Goal: Check status: Check status

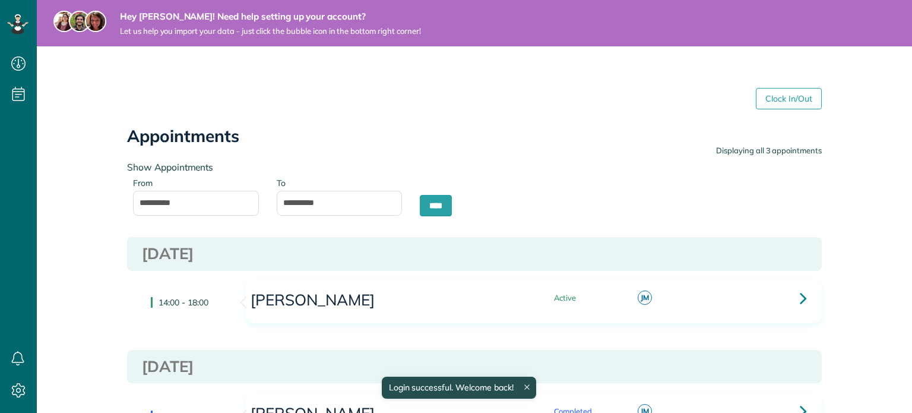
type input "**********"
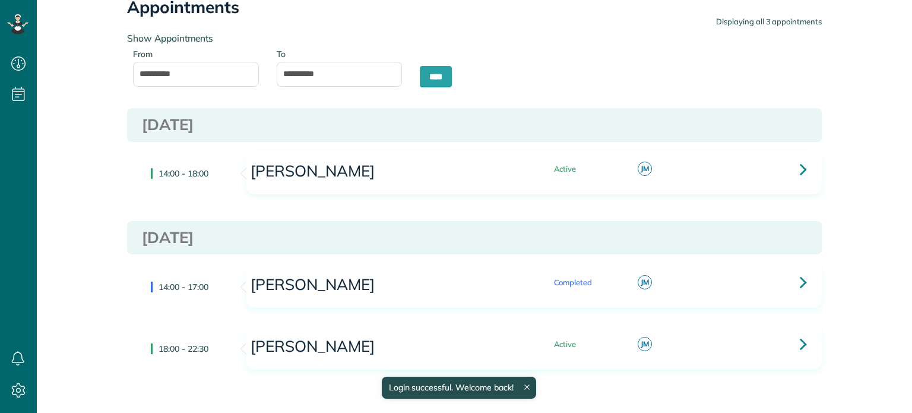
scroll to position [174, 0]
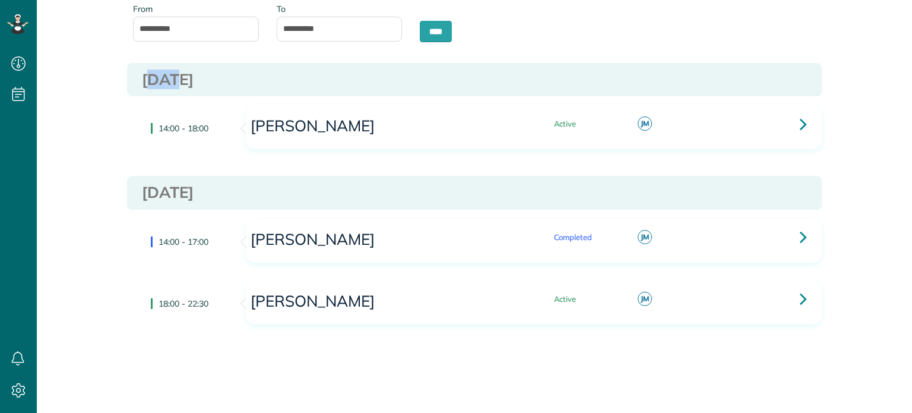
drag, startPoint x: 148, startPoint y: 85, endPoint x: 179, endPoint y: 87, distance: 31.5
click at [176, 86] on h3 "[DATE]" at bounding box center [474, 79] width 665 height 17
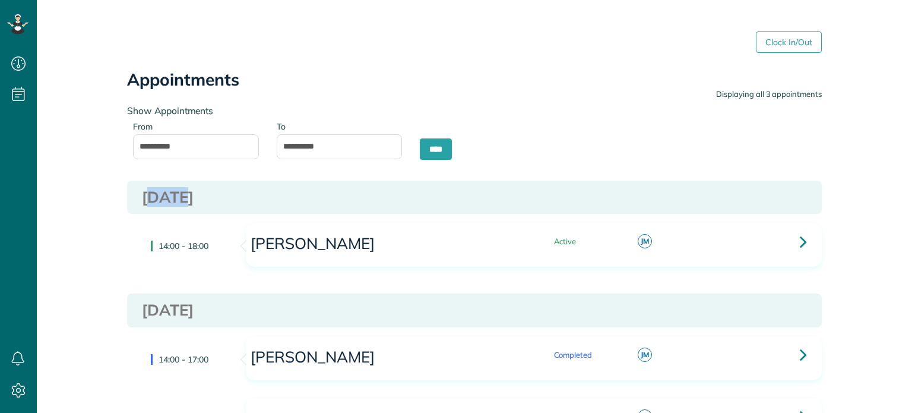
scroll to position [59, 0]
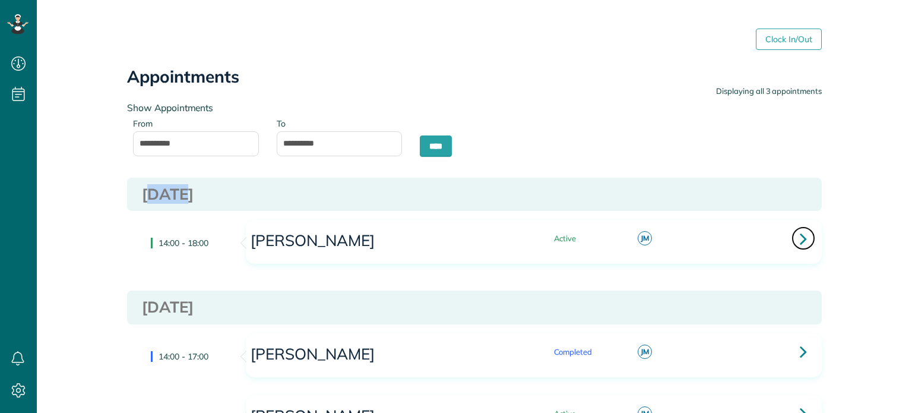
click at [802, 237] on link at bounding box center [803, 238] width 24 height 24
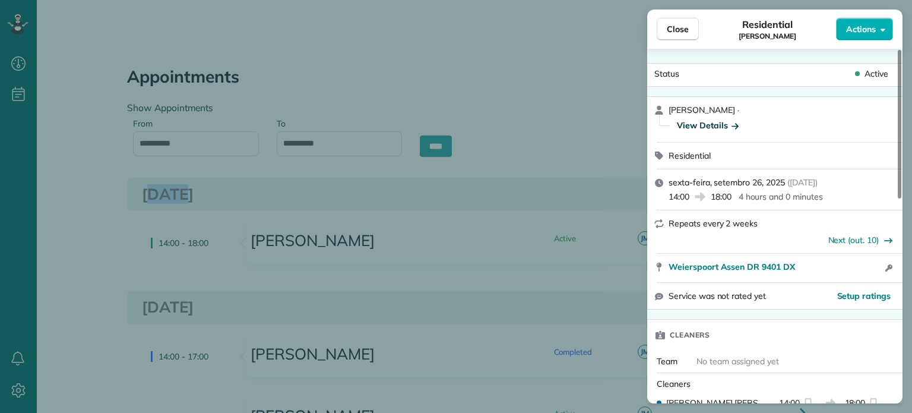
click at [709, 128] on div "View Details" at bounding box center [708, 125] width 62 height 12
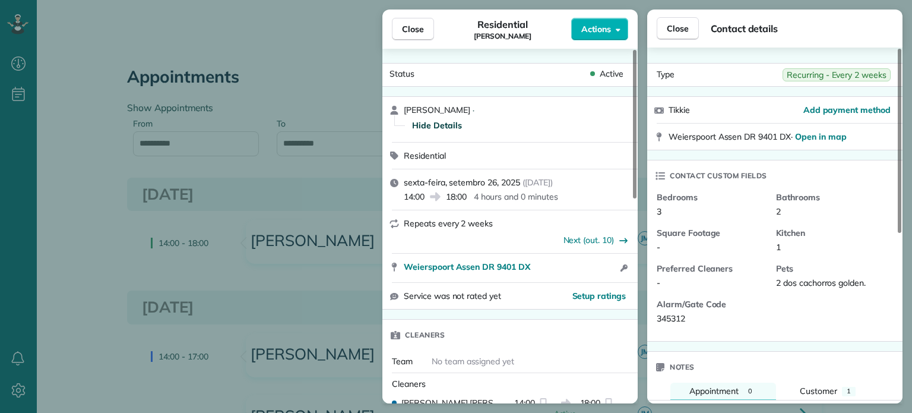
drag, startPoint x: 670, startPoint y: 105, endPoint x: 855, endPoint y: 90, distance: 185.8
click at [696, 107] on div "Tikkie" at bounding box center [735, 110] width 135 height 12
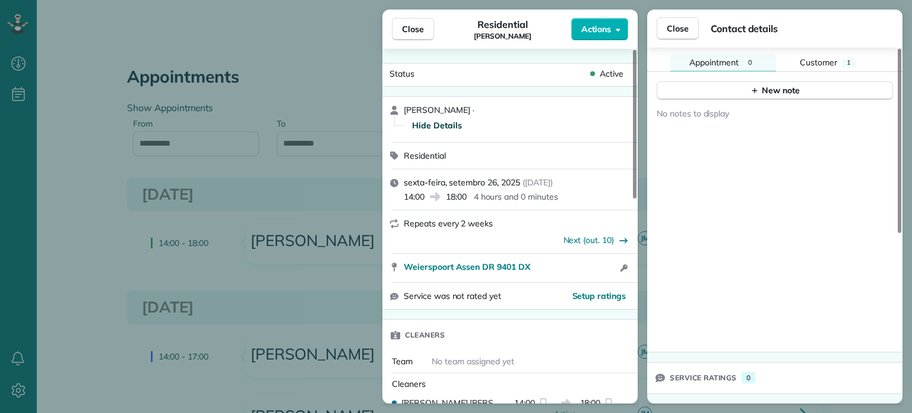
scroll to position [91, 0]
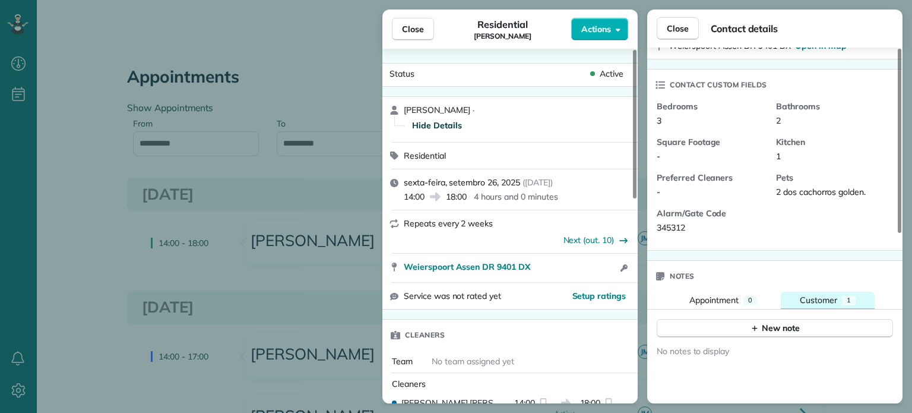
click at [821, 306] on div "Customer" at bounding box center [818, 300] width 37 height 12
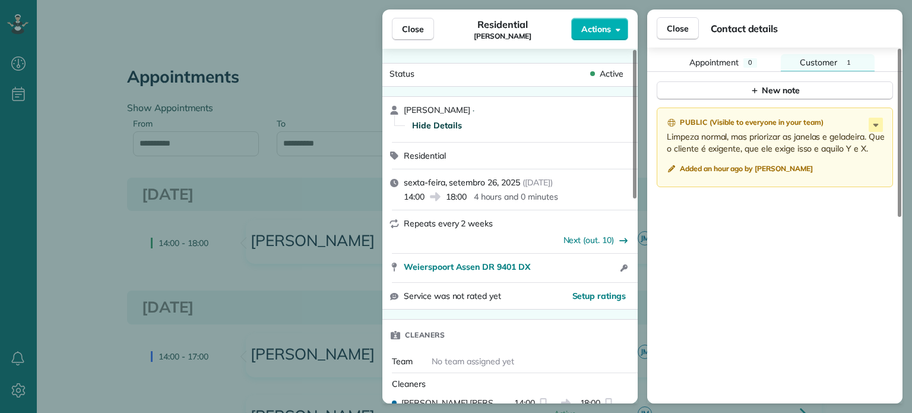
scroll to position [0, 0]
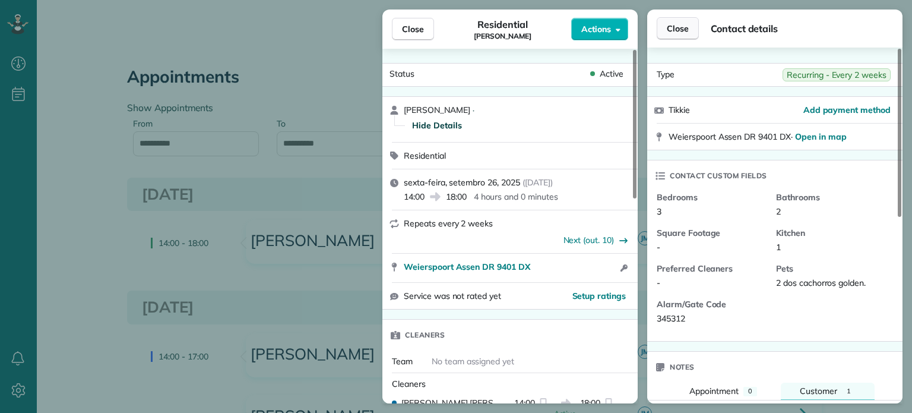
click at [675, 29] on span "Close" at bounding box center [678, 29] width 22 height 12
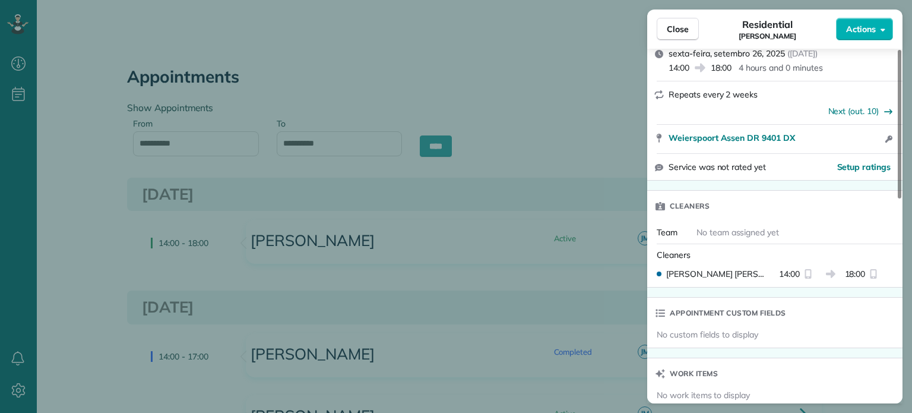
scroll to position [119, 0]
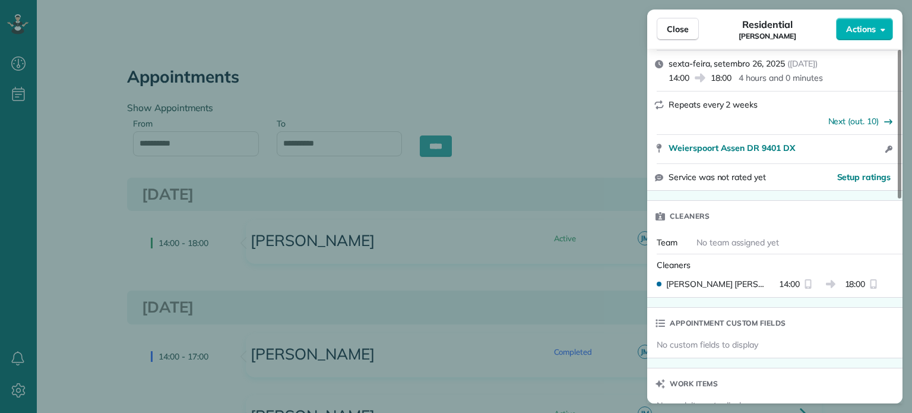
click at [806, 288] on icon "reset" at bounding box center [807, 283] width 9 height 9
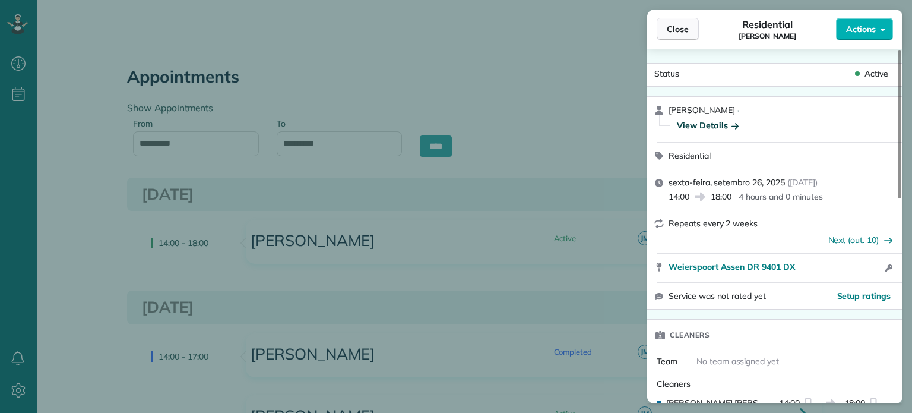
click at [671, 29] on span "Close" at bounding box center [678, 29] width 22 height 12
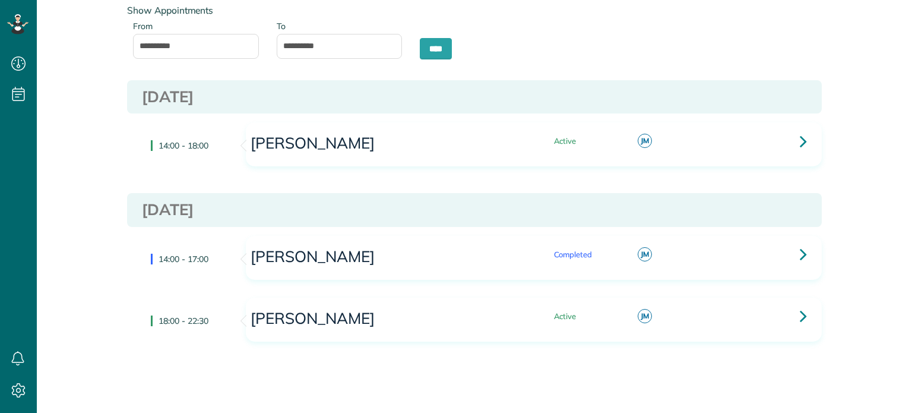
scroll to position [174, 0]
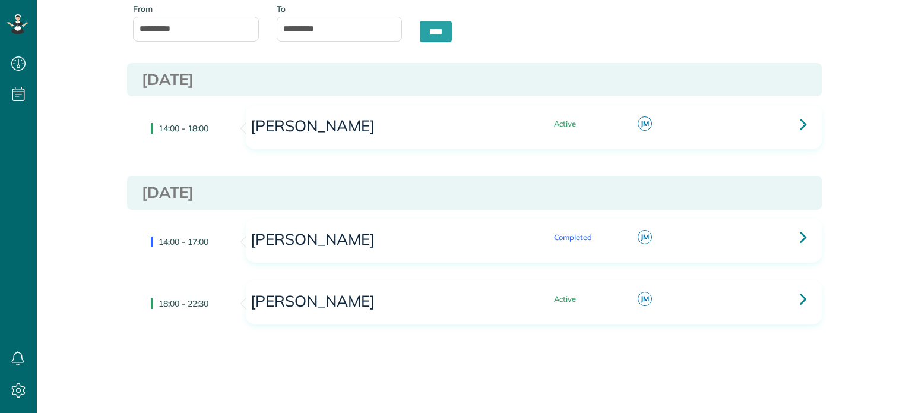
drag, startPoint x: 375, startPoint y: 154, endPoint x: 382, endPoint y: 138, distance: 17.5
click at [377, 149] on div "[PERSON_NAME] Active [PERSON_NAME] not set" at bounding box center [534, 136] width 594 height 62
click at [385, 126] on h3 "[PERSON_NAME]" at bounding box center [380, 126] width 262 height 17
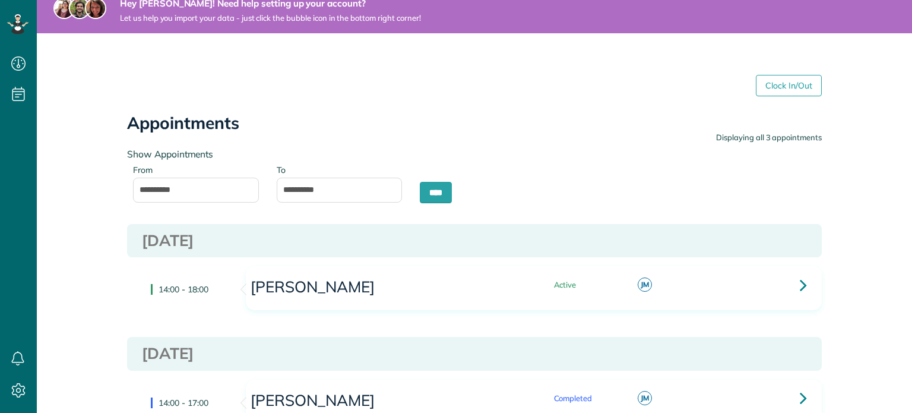
scroll to position [0, 0]
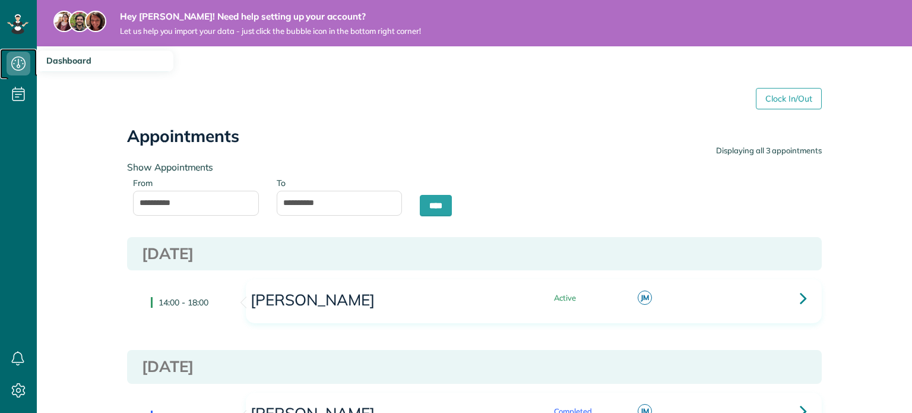
click at [8, 59] on icon at bounding box center [19, 64] width 24 height 24
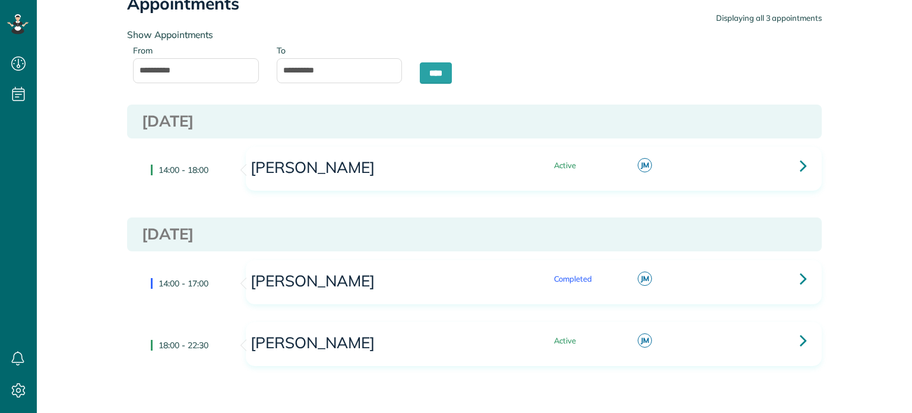
type input "**********"
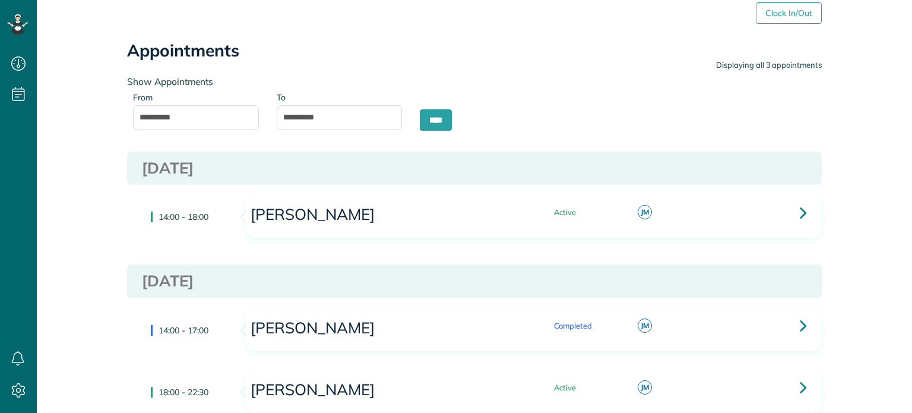
scroll to position [55, 0]
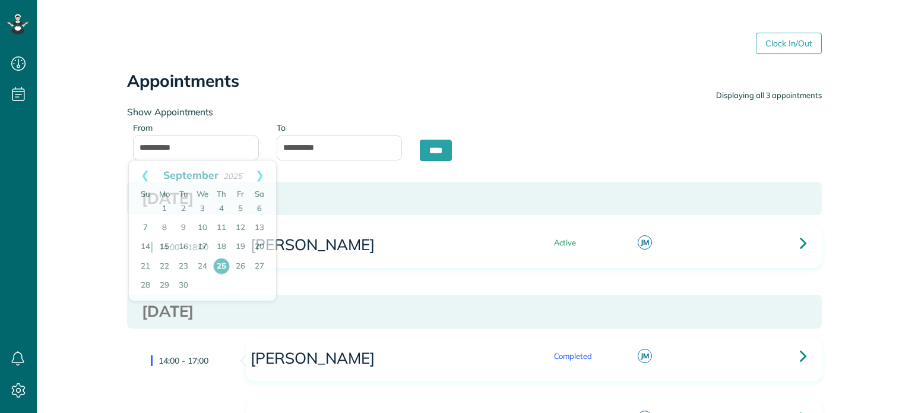
click at [148, 149] on input "**********" at bounding box center [196, 147] width 126 height 25
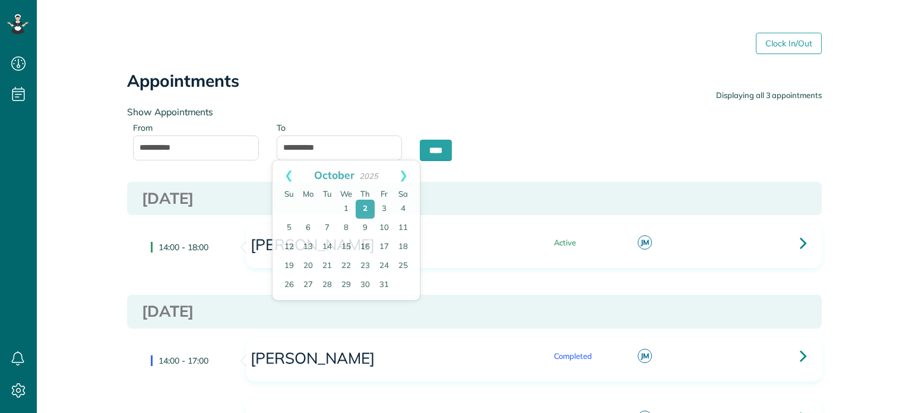
drag, startPoint x: 297, startPoint y: 155, endPoint x: 312, endPoint y: 156, distance: 15.5
click at [312, 156] on input "**********" at bounding box center [340, 147] width 126 height 25
click at [563, 135] on div "**********" at bounding box center [474, 136] width 712 height 71
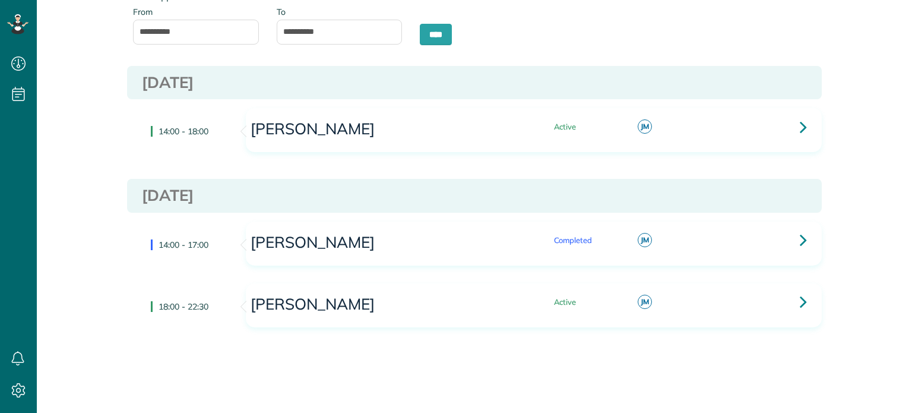
scroll to position [174, 0]
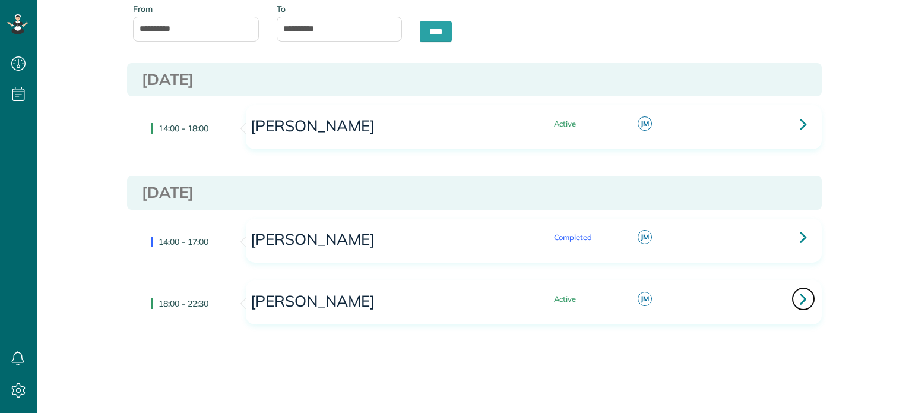
click at [792, 299] on link at bounding box center [803, 299] width 24 height 24
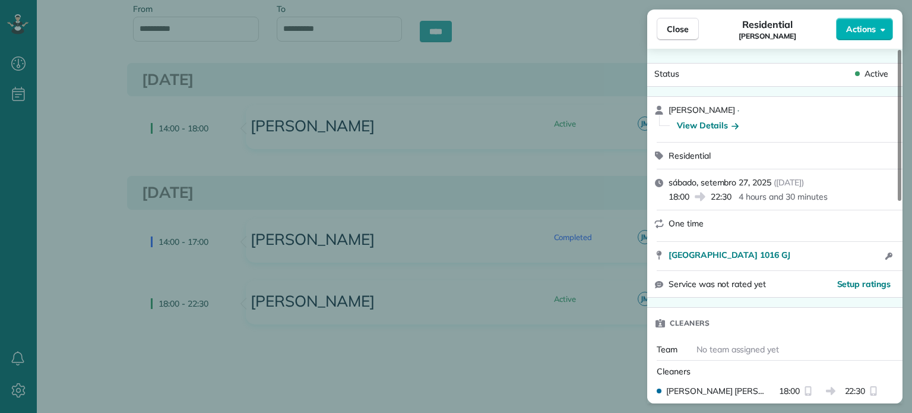
drag, startPoint x: 870, startPoint y: 78, endPoint x: 771, endPoint y: 61, distance: 100.0
click at [858, 78] on div "Active" at bounding box center [870, 74] width 36 height 12
click at [674, 24] on span "Close" at bounding box center [678, 29] width 22 height 12
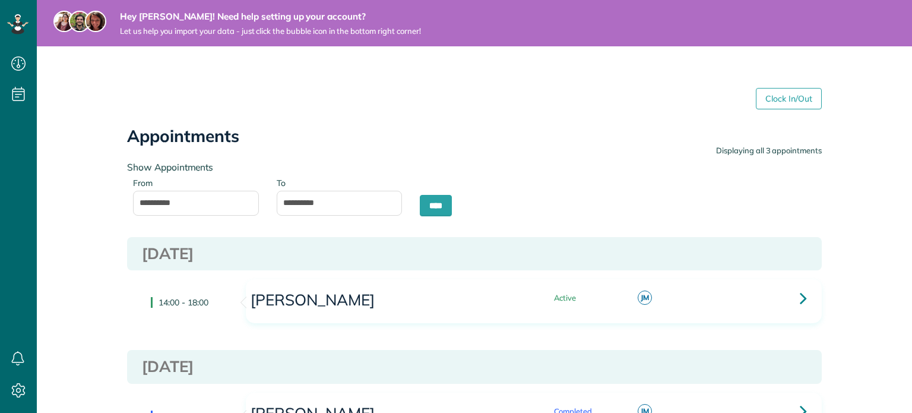
click at [786, 300] on div "Price not set" at bounding box center [753, 294] width 93 height 18
click at [800, 301] on icon at bounding box center [803, 297] width 7 height 21
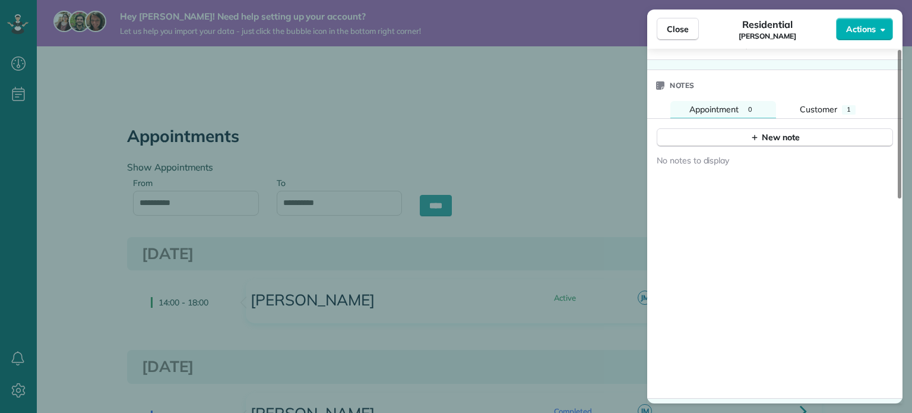
scroll to position [486, 0]
click at [669, 30] on span "Close" at bounding box center [678, 29] width 22 height 12
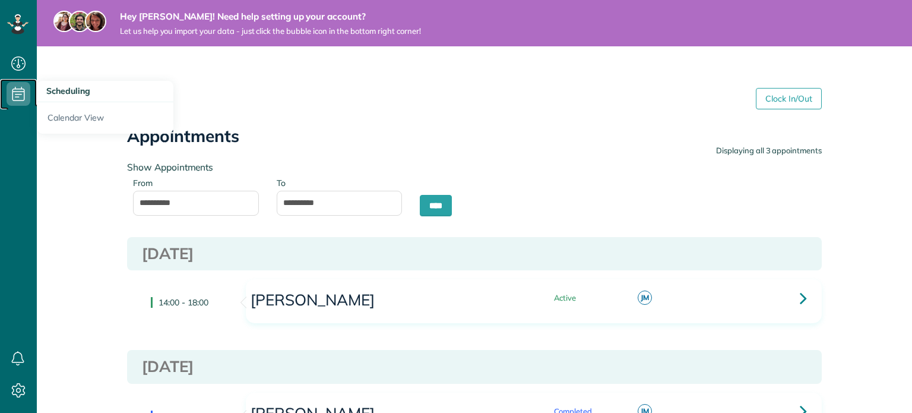
click at [18, 94] on icon at bounding box center [19, 94] width 24 height 24
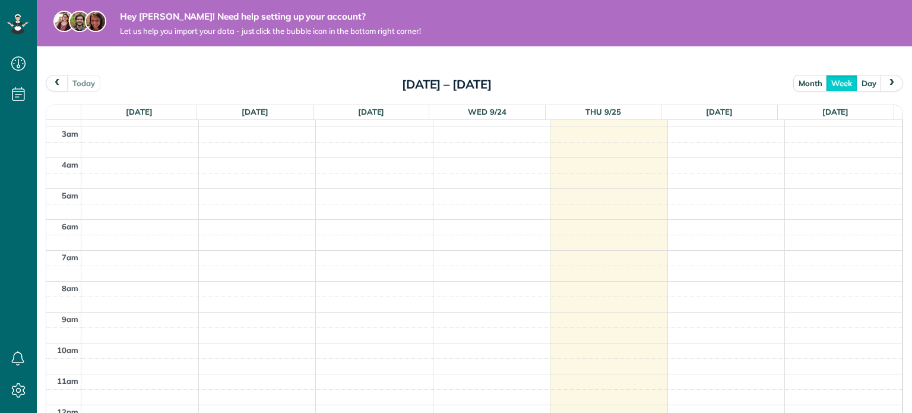
scroll to position [115, 0]
click at [15, 58] on icon at bounding box center [19, 64] width 24 height 24
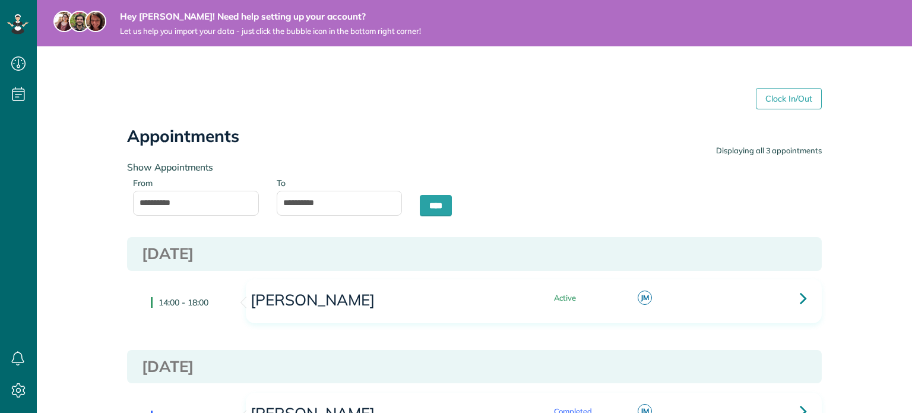
scroll to position [5, 5]
type input "**********"
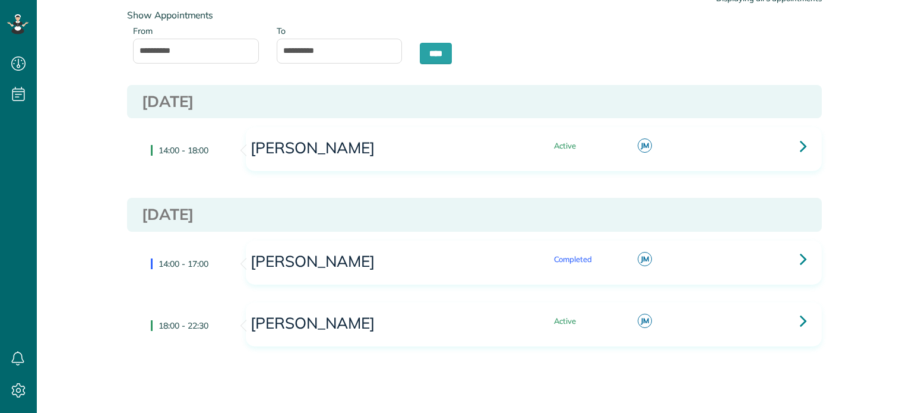
scroll to position [174, 0]
